Goal: Information Seeking & Learning: Learn about a topic

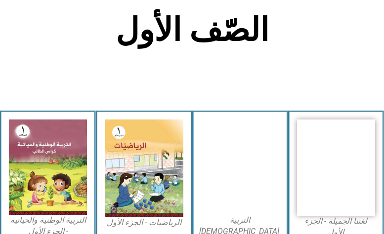
scroll to position [198, 0]
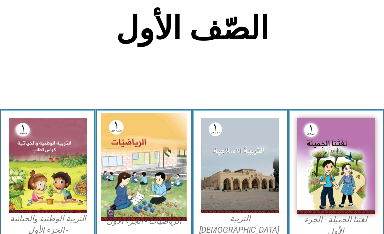
click at [134, 155] on img at bounding box center [144, 167] width 86 height 108
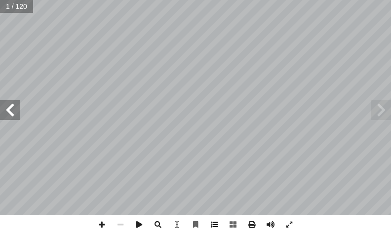
click at [214, 227] on span at bounding box center [214, 224] width 19 height 19
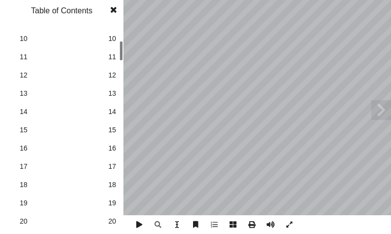
click at [124, 31] on div "الرياضيات ليف: أ ا فريق الت ا) ً د. [PERSON_NAME] (منسق . [PERSON_NAME] أ ا .[P…" at bounding box center [195, 117] width 391 height 234
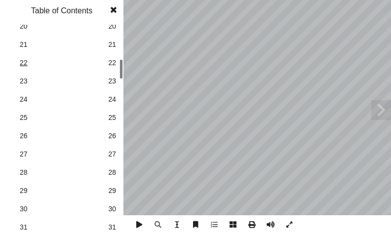
click at [96, 68] on span "22" at bounding box center [62, 63] width 84 height 10
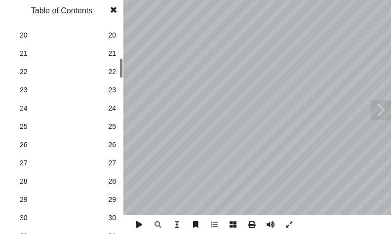
click at [110, 216] on span "30" at bounding box center [112, 218] width 8 height 10
click at [114, 12] on span at bounding box center [114, 10] width 18 height 20
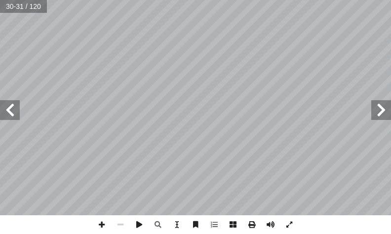
click at [10, 112] on span at bounding box center [10, 110] width 20 height 20
click at [101, 224] on span at bounding box center [101, 224] width 19 height 19
click at [155, 67] on html "الصفحة الرئيسية الصف الأول الصف الثاني الصف الثالث الصف الرابع الصف الخامس الصف…" at bounding box center [195, 33] width 391 height 67
click at [163, 215] on div "2 ٨ : ِ العدد ِ ر ْ د َ ق ِ ب ِ كال ْ ش أ ال� َ م ْ س َ ر ُ ل ِ م ْ ك أ ا : ُّ …" at bounding box center [195, 117] width 391 height 234
click at [10, 115] on span at bounding box center [10, 110] width 20 height 20
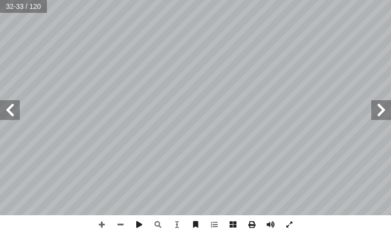
click at [188, 67] on html "الصفحة الرئيسية الصف الأول الصف الثاني الصف الثالث الصف الرابع الصف الخامس الصف…" at bounding box center [195, 33] width 391 height 67
click at [249, 0] on html "الصفحة الرئيسية الصف الأول الصف الثاني الصف الثالث الصف الرابع الصف الخامس الصف…" at bounding box center [195, 33] width 391 height 67
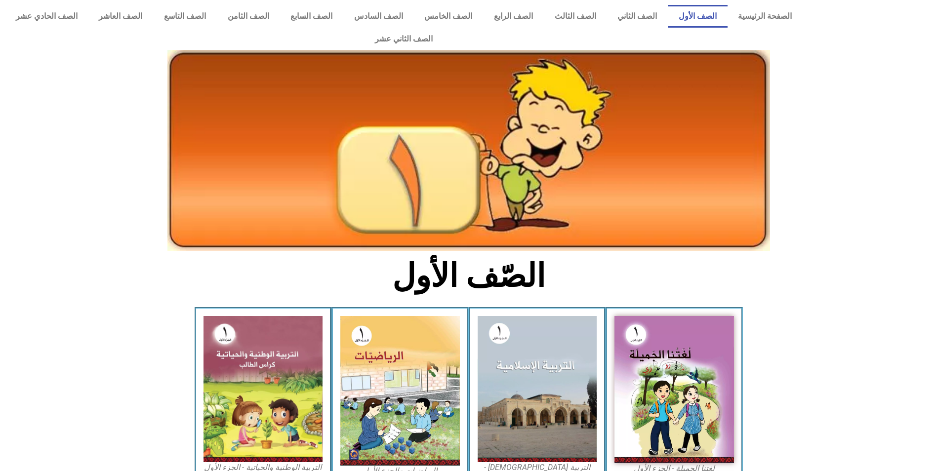
scroll to position [170, 0]
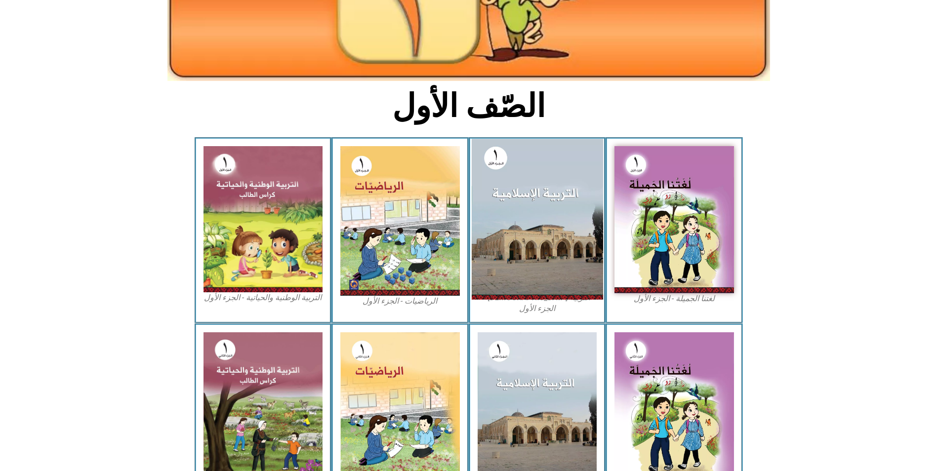
click at [568, 236] on img at bounding box center [536, 219] width 131 height 161
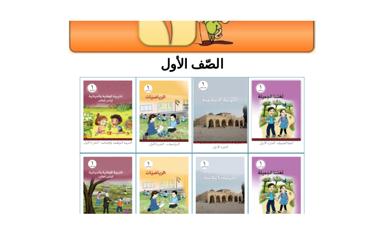
scroll to position [169, 0]
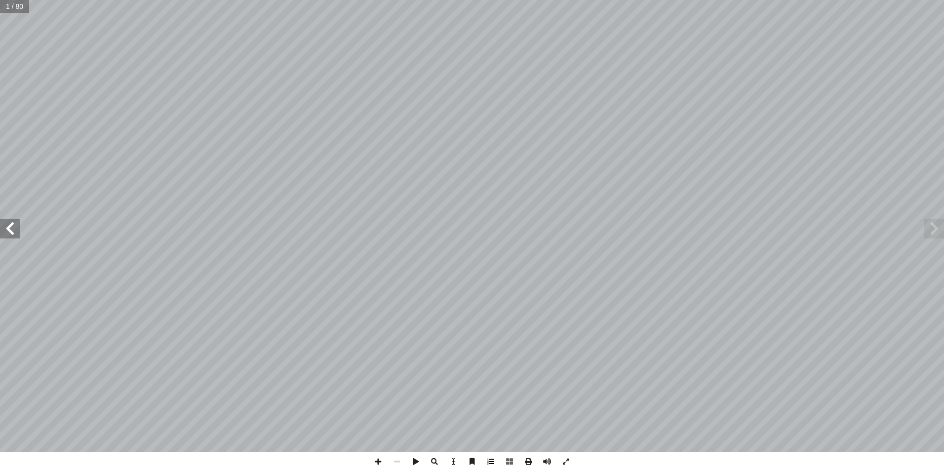
click at [492, 464] on span at bounding box center [491, 461] width 19 height 19
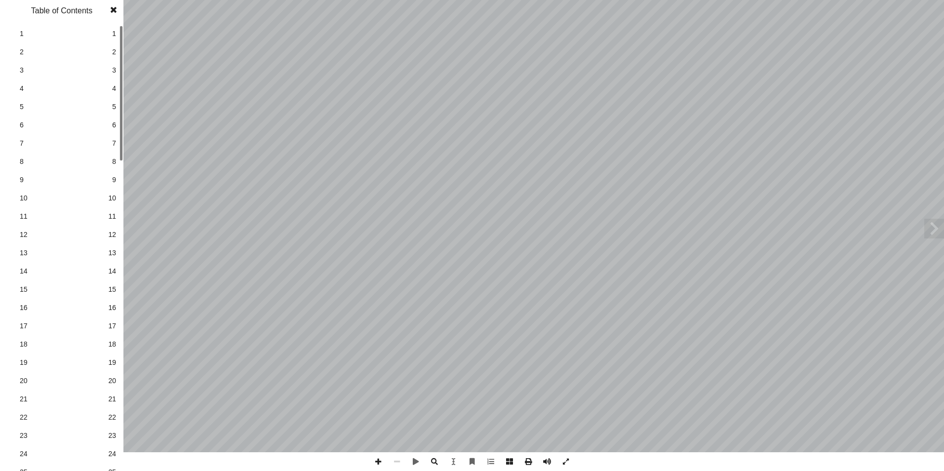
click at [109, 442] on link "23 23" at bounding box center [60, 436] width 111 height 18
click at [117, 16] on span at bounding box center [114, 10] width 18 height 20
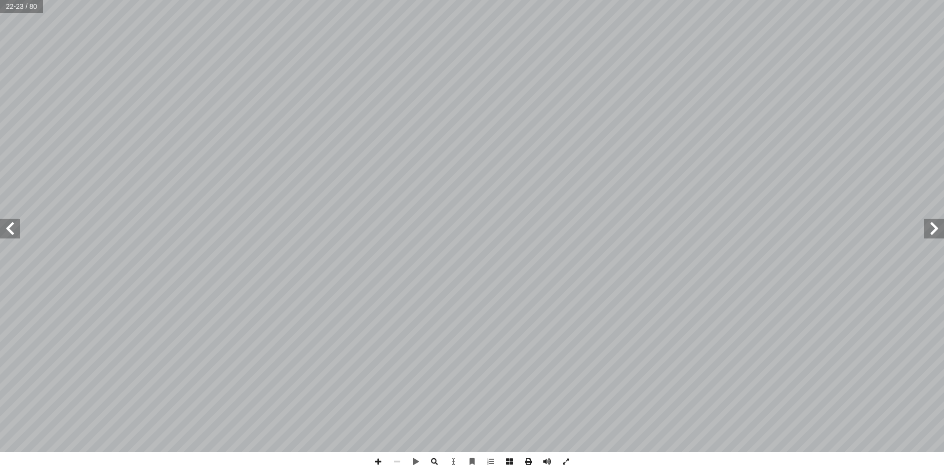
click at [932, 235] on span at bounding box center [935, 229] width 20 height 20
click at [6, 236] on span at bounding box center [10, 229] width 20 height 20
click at [931, 231] on span at bounding box center [935, 229] width 20 height 20
click at [379, 466] on span at bounding box center [378, 461] width 19 height 19
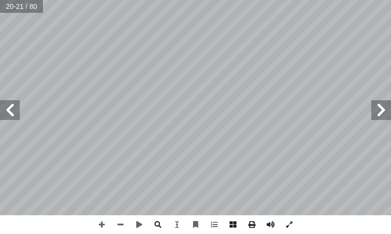
click at [14, 106] on span at bounding box center [10, 110] width 20 height 20
click at [99, 227] on span at bounding box center [101, 224] width 19 height 19
click at [212, 67] on html "الصفحة الرئيسية الصف الأول الصف الثاني الصف الثالث الصف الرابع الصف الخامس الصف…" at bounding box center [195, 33] width 391 height 67
click at [10, 110] on span at bounding box center [10, 110] width 20 height 20
click at [171, 0] on html "الصفحة الرئيسية الصف الأول الصف الثاني الصف الثالث الصف الرابع الصف الخامس الصف…" at bounding box center [195, 33] width 391 height 67
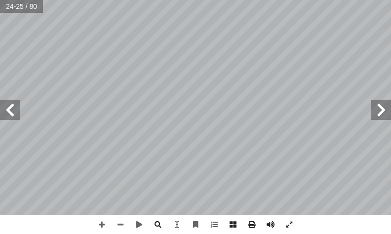
click at [14, 113] on span at bounding box center [10, 110] width 20 height 20
click at [382, 109] on span at bounding box center [381, 110] width 20 height 20
click at [383, 106] on span at bounding box center [381, 110] width 20 height 20
click at [385, 108] on span at bounding box center [381, 110] width 20 height 20
click at [10, 107] on span at bounding box center [10, 110] width 20 height 20
